Goal: Find specific page/section: Find specific page/section

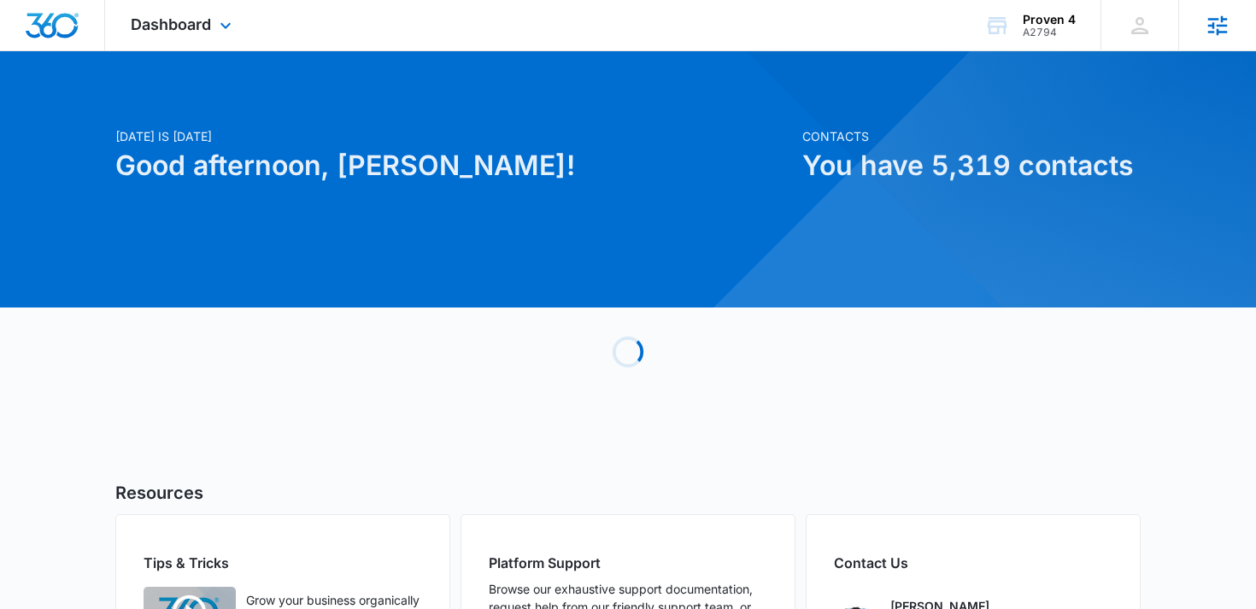
click at [1220, 17] on icon at bounding box center [1218, 26] width 26 height 26
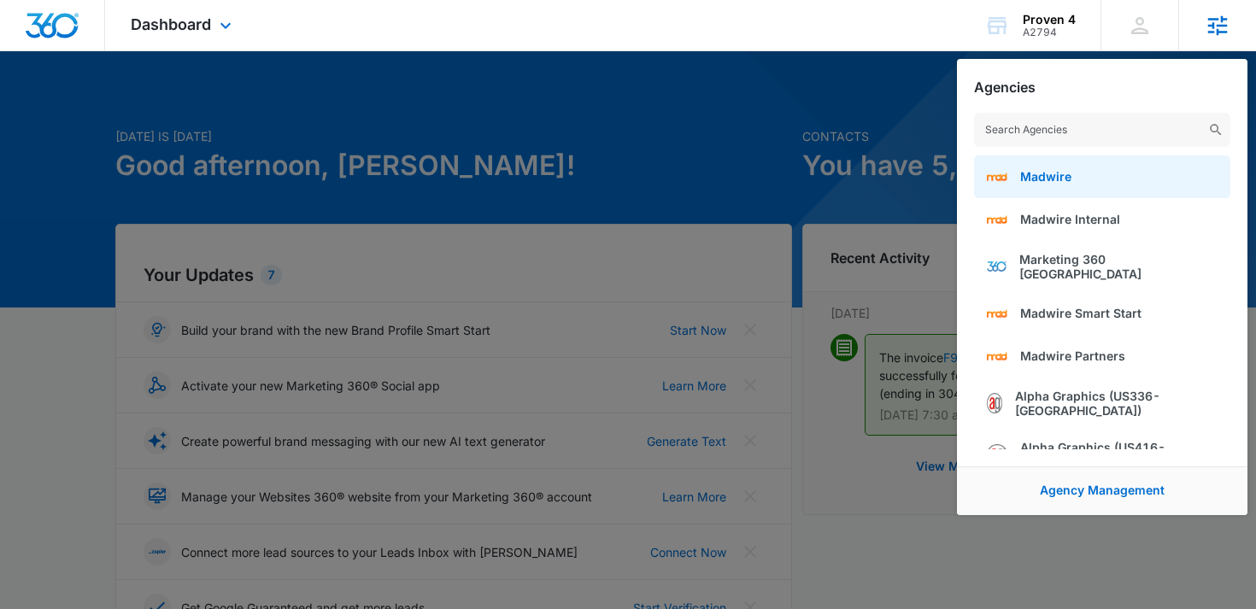
click at [1056, 169] on span "Madwire" at bounding box center [1045, 176] width 51 height 15
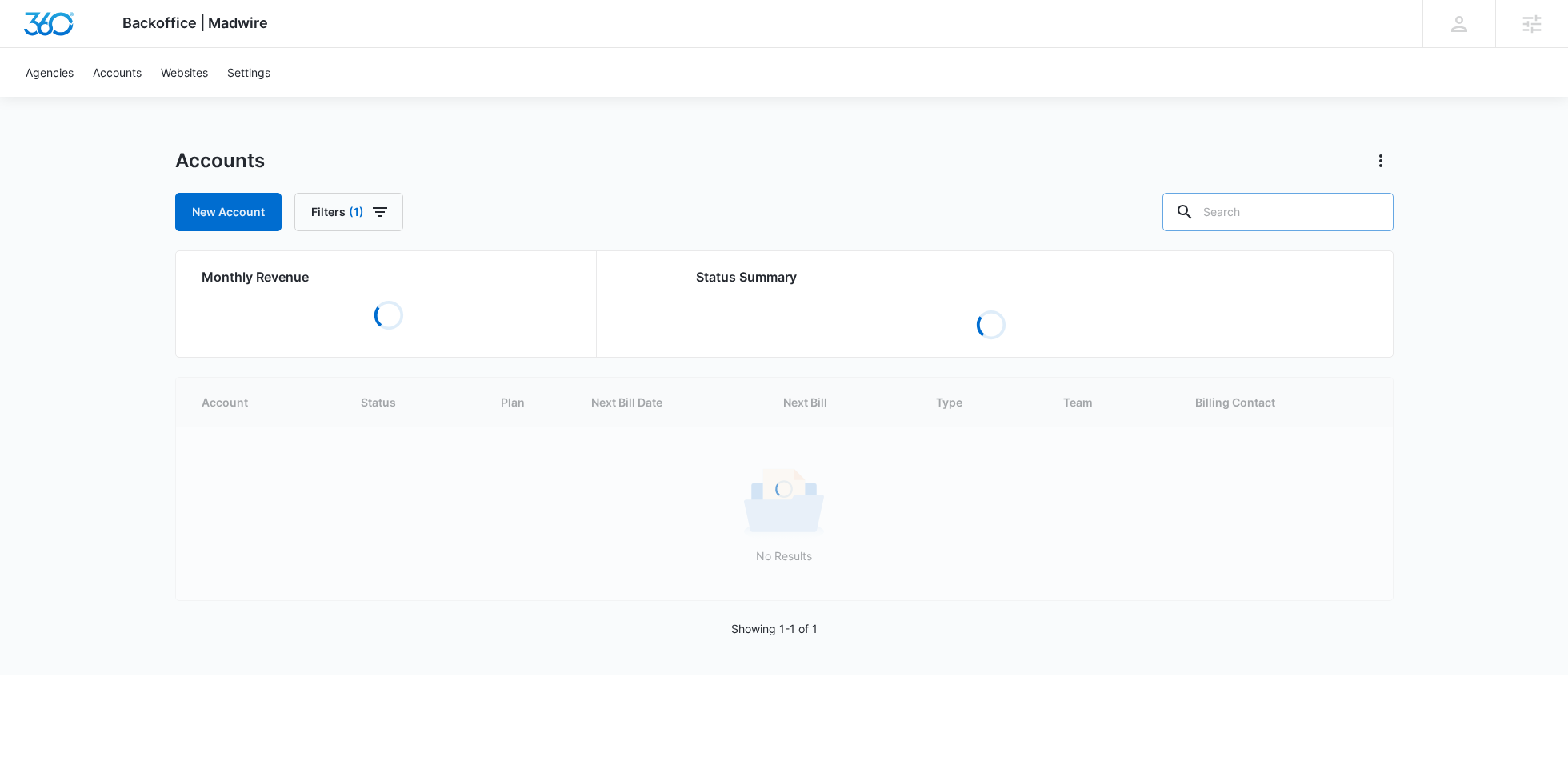
click at [1265, 216] on input "text" at bounding box center [1278, 212] width 231 height 38
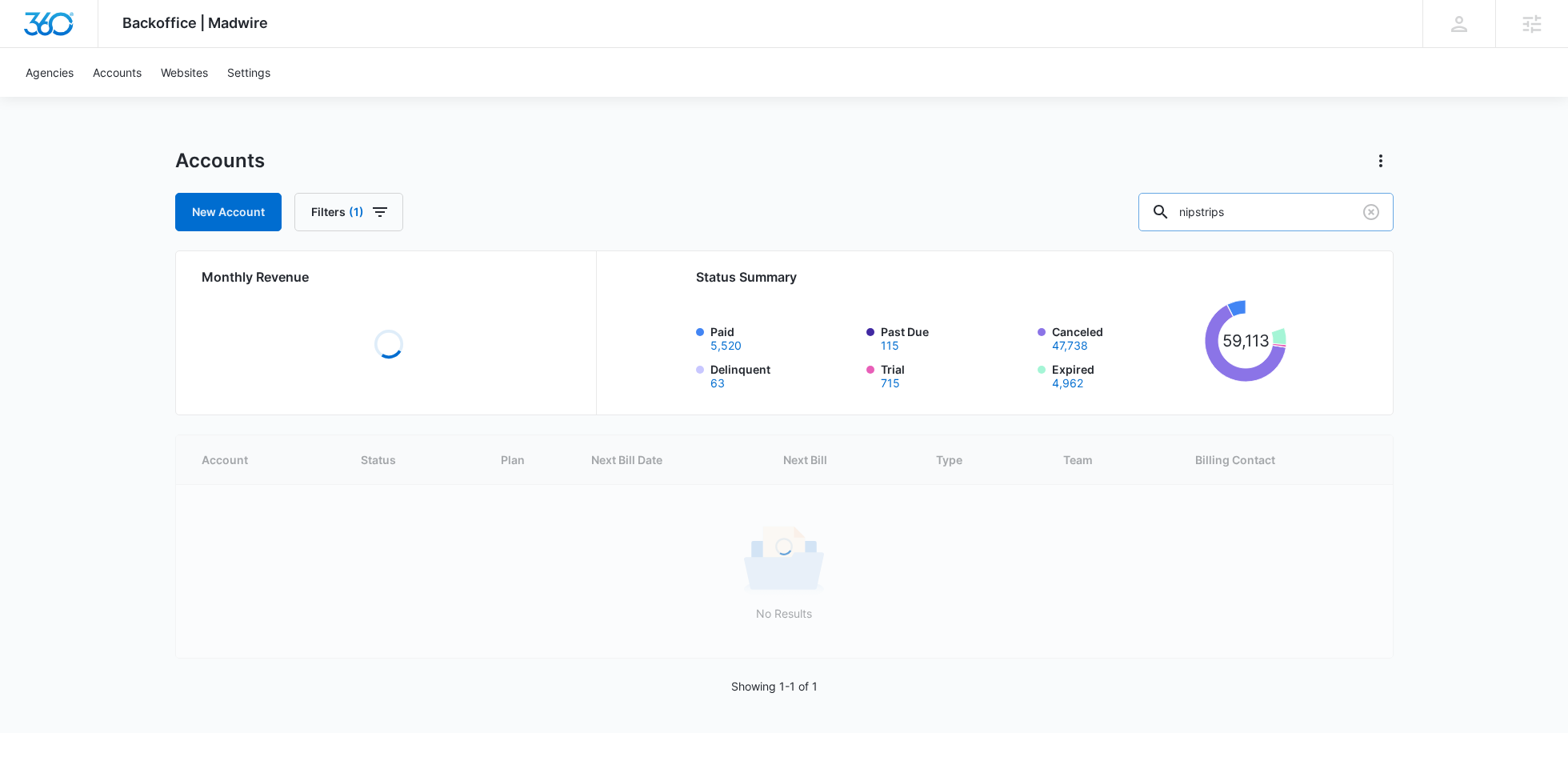
type input "nipstrips"
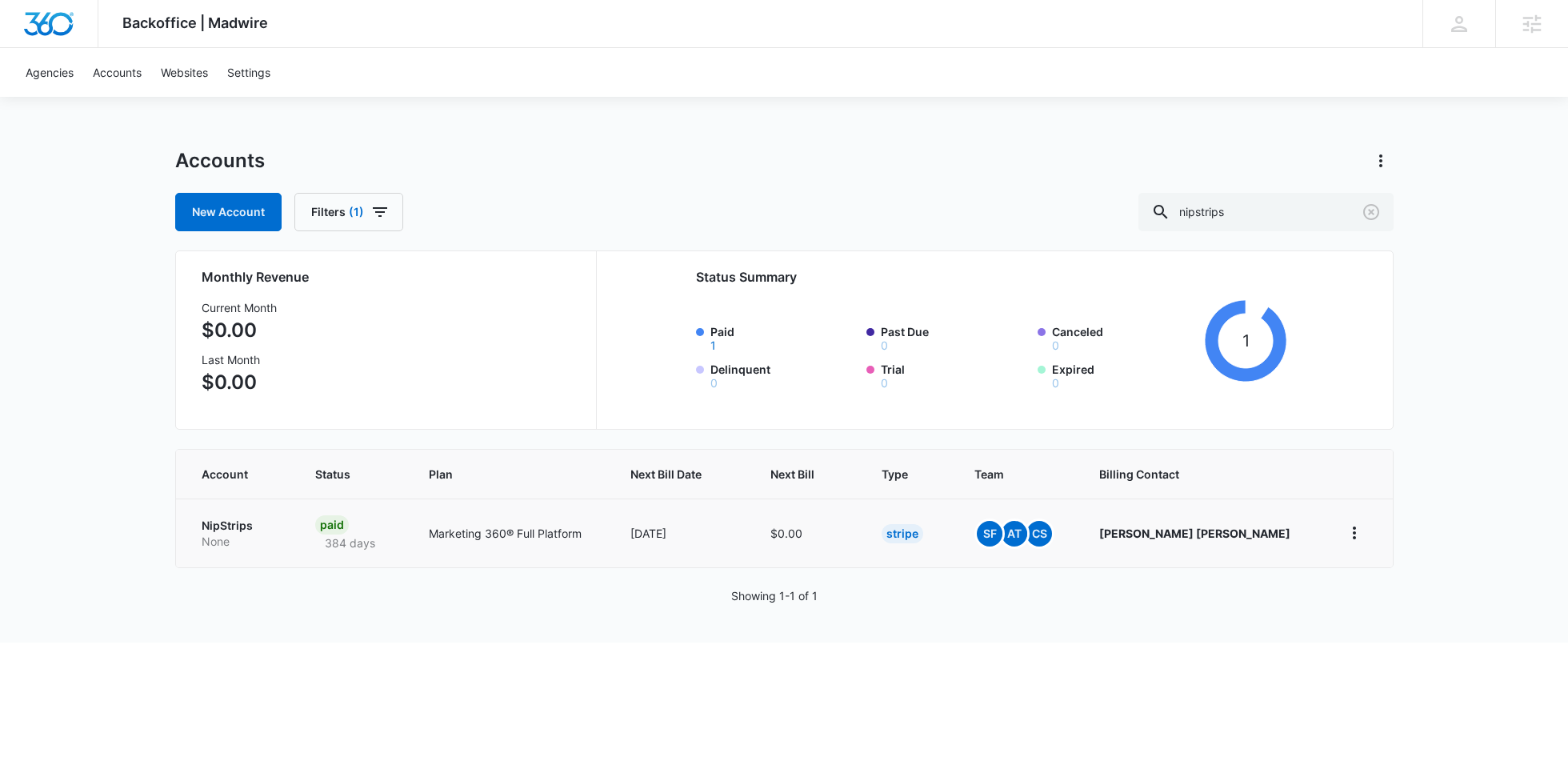
click at [235, 513] on td "NipStrips None" at bounding box center [236, 532] width 121 height 68
click at [229, 522] on p "NipStrips" at bounding box center [239, 526] width 76 height 16
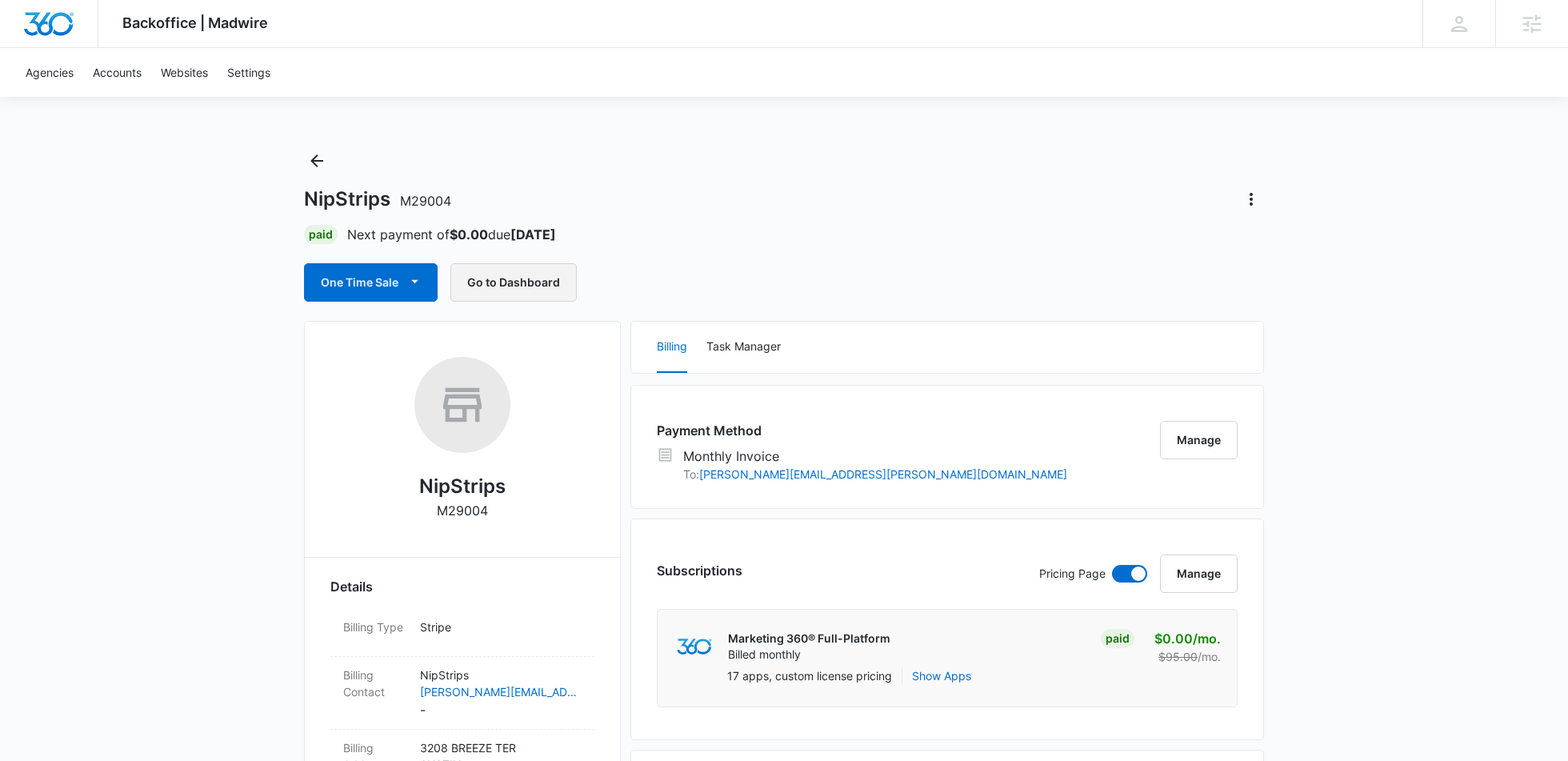
click at [496, 288] on button "Go to Dashboard" at bounding box center [513, 282] width 126 height 38
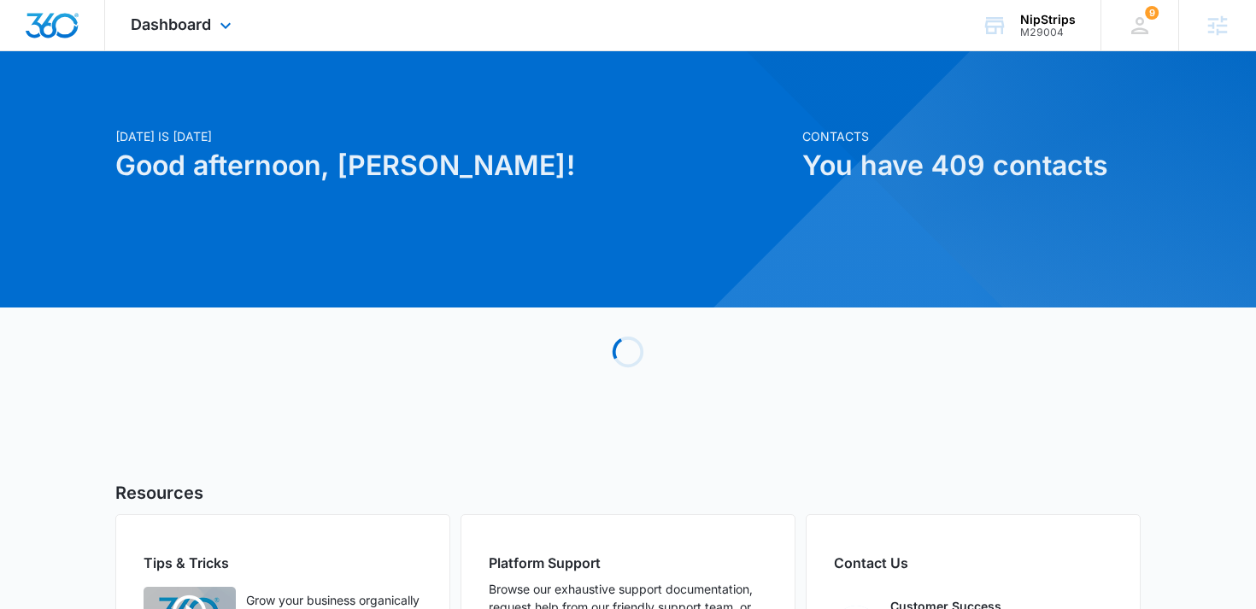
click at [211, 39] on div "Dashboard Apps Reputation Websites Forms CRM Email Social Shop Payments POS Con…" at bounding box center [183, 25] width 156 height 50
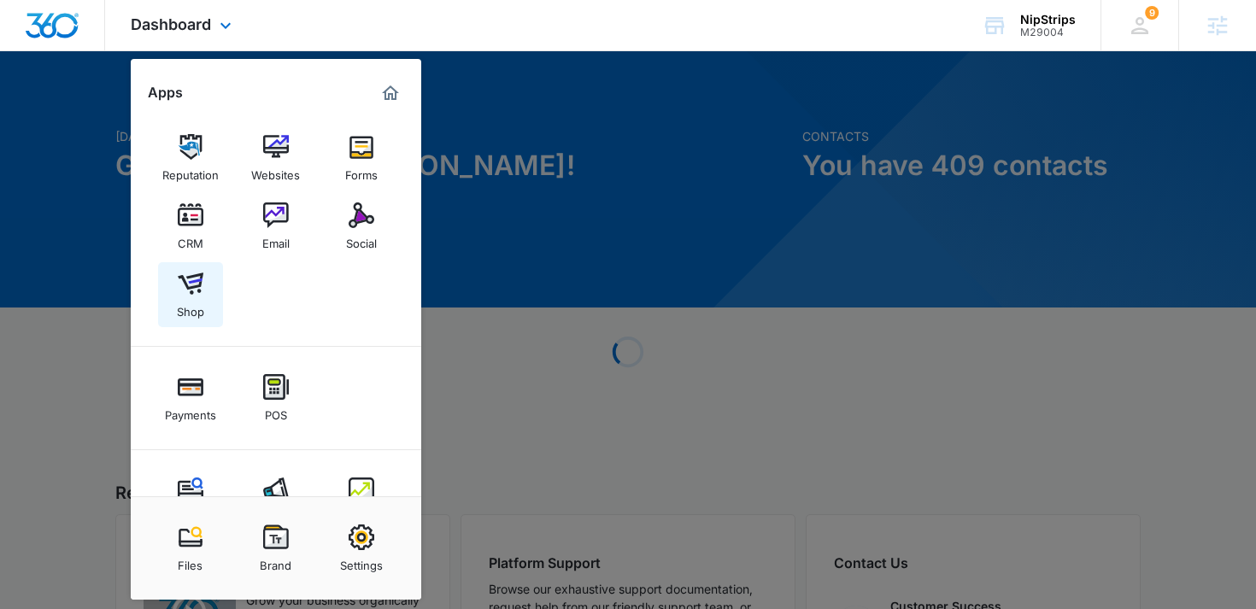
click at [175, 291] on link "Shop" at bounding box center [190, 294] width 65 height 65
